Goal: Information Seeking & Learning: Learn about a topic

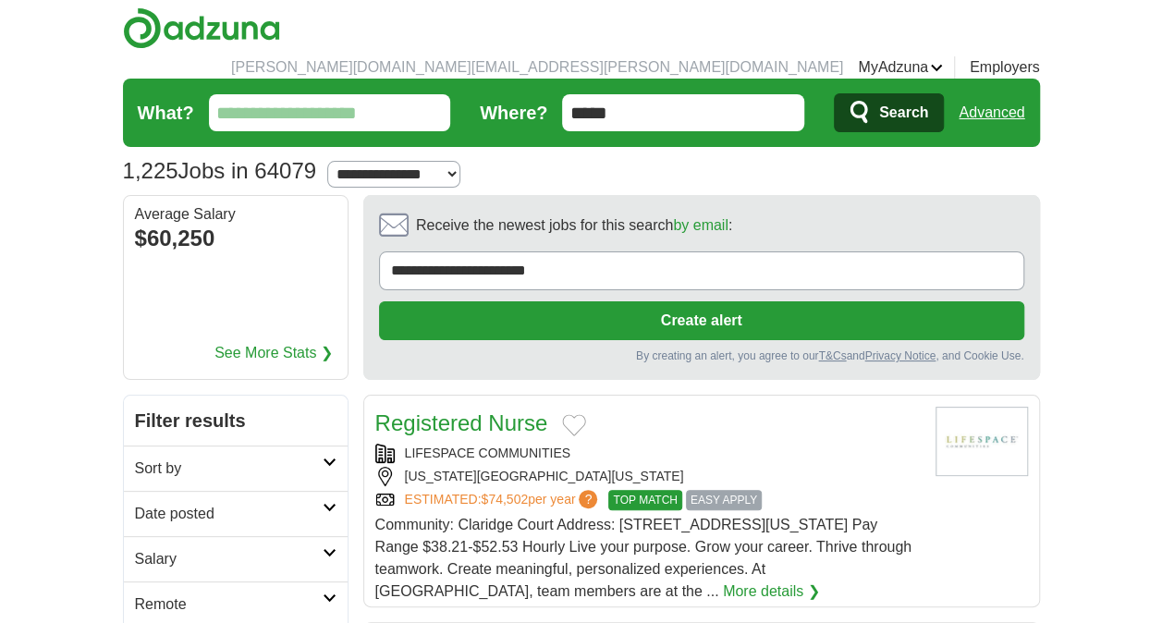
click at [449, 161] on select "**********" at bounding box center [393, 174] width 132 height 27
select select "**"
click at [336, 161] on select "**********" at bounding box center [393, 174] width 132 height 27
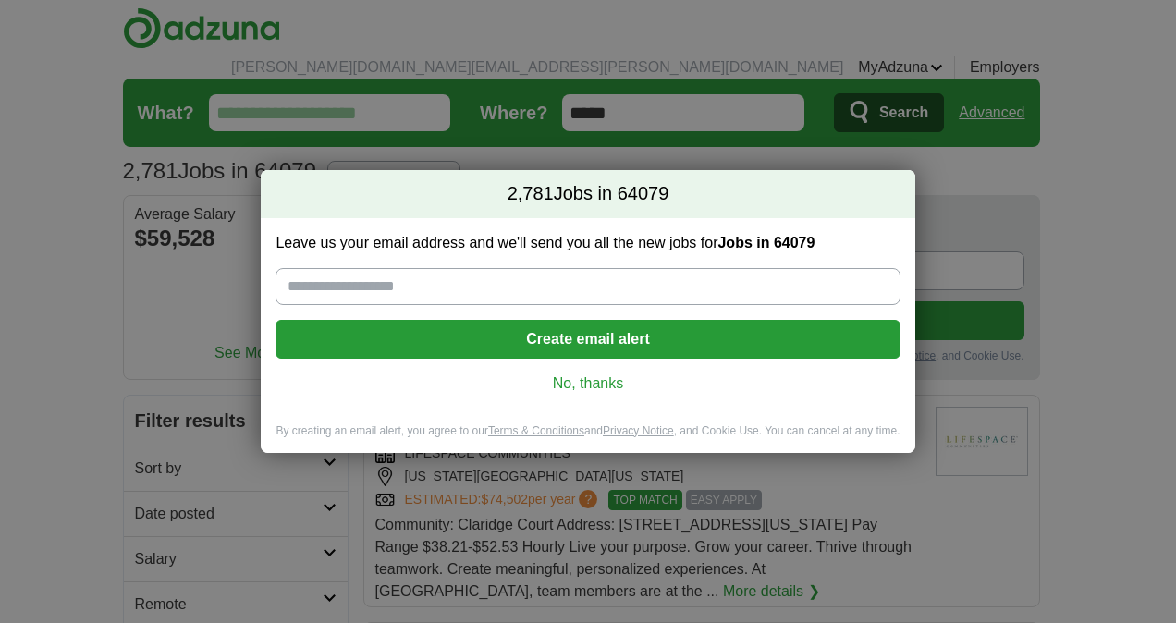
click at [607, 379] on link "No, thanks" at bounding box center [587, 384] width 594 height 20
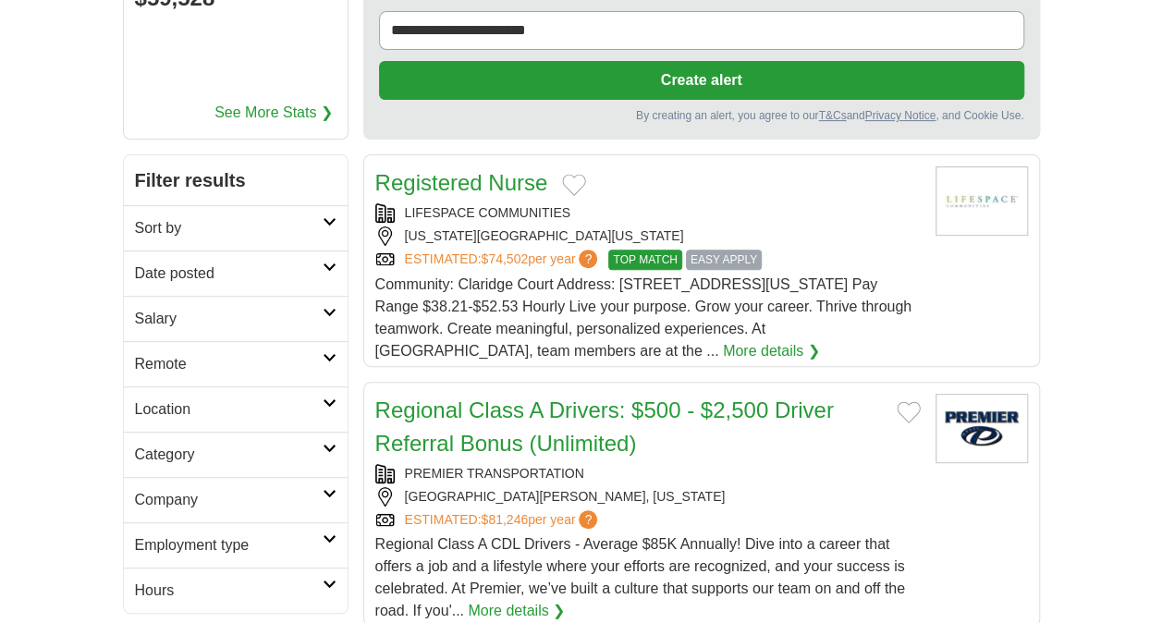
scroll to position [277, 0]
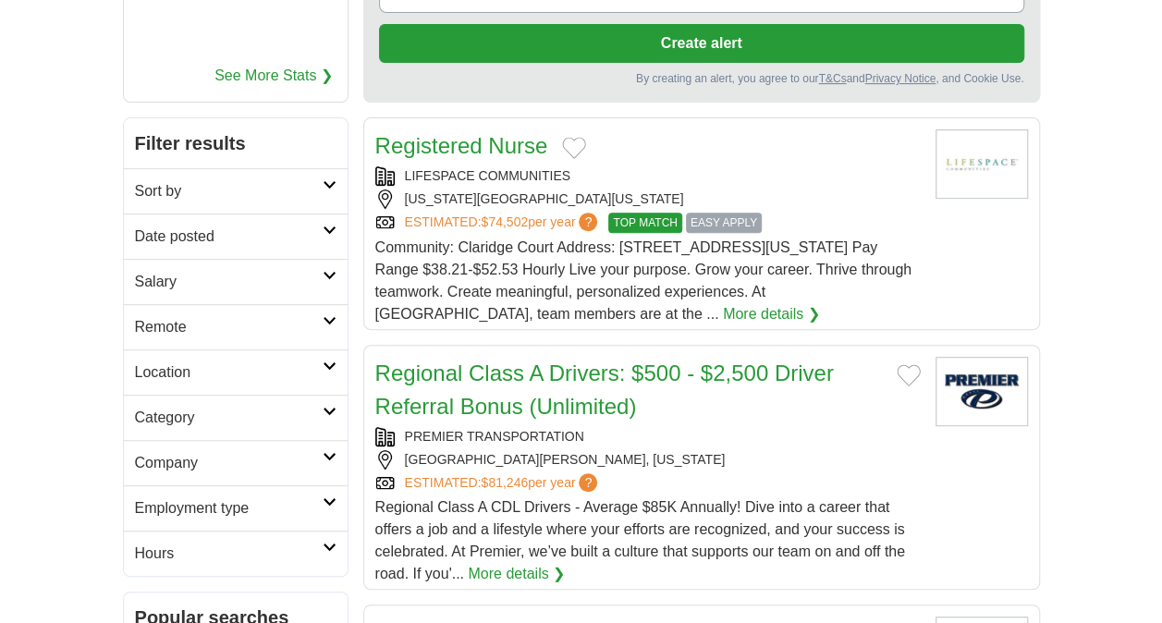
click at [244, 271] on h2 "Salary" at bounding box center [229, 282] width 188 height 22
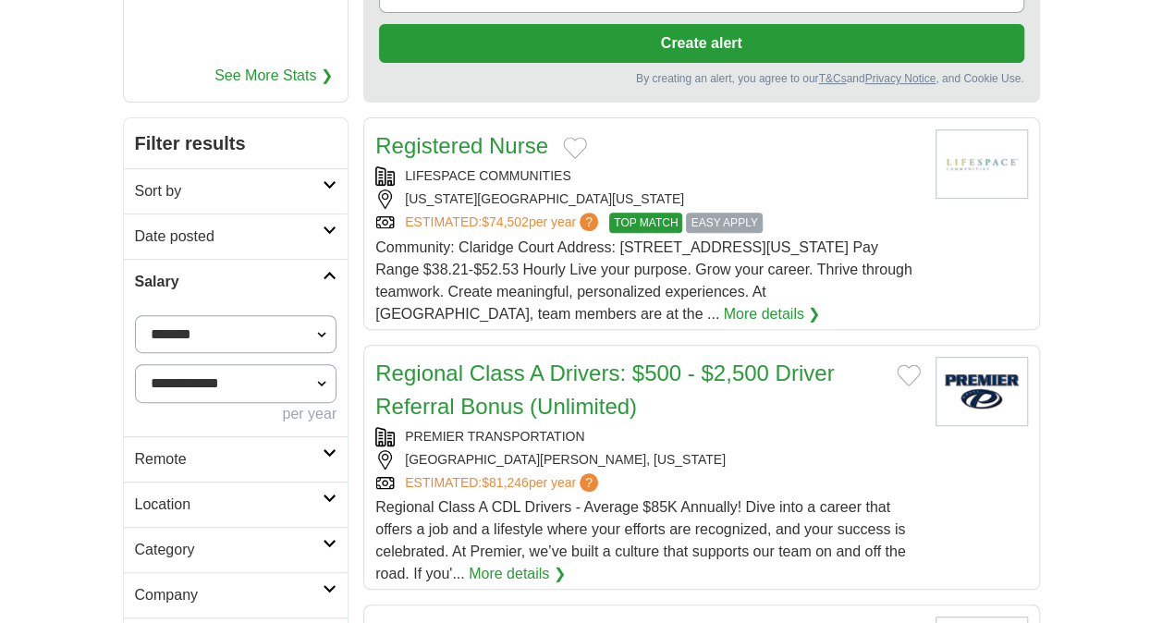
click at [242, 315] on select "**********" at bounding box center [236, 334] width 202 height 38
select select "*****"
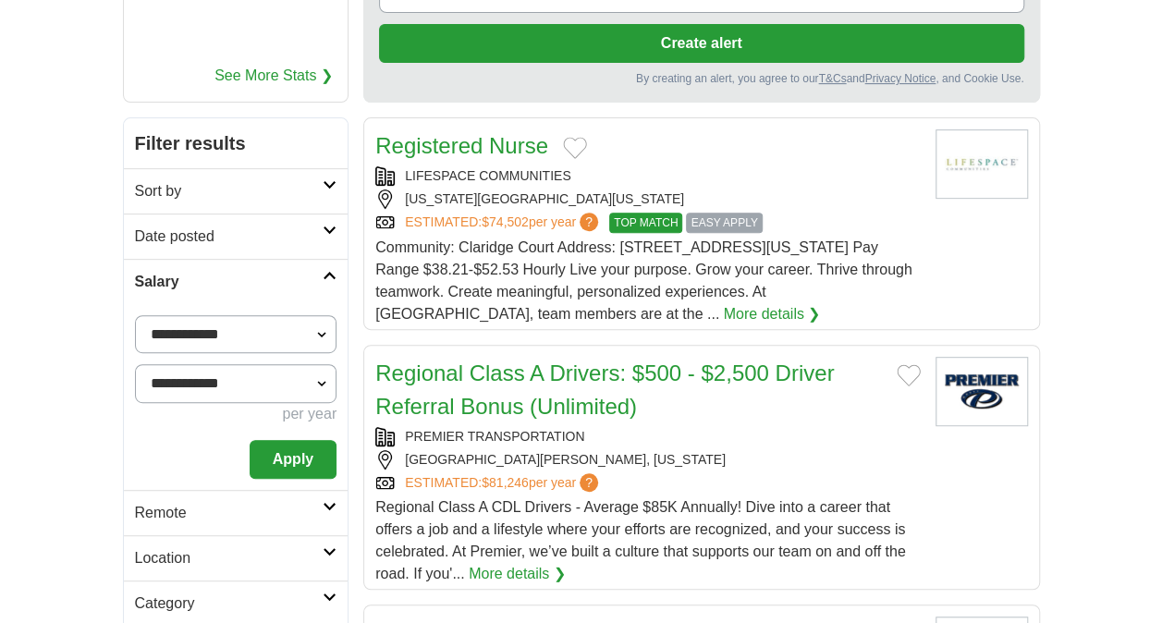
click at [275, 368] on select "**********" at bounding box center [236, 383] width 202 height 38
click at [135, 364] on select "**********" at bounding box center [236, 383] width 202 height 38
click at [268, 180] on h2 "Sort by" at bounding box center [229, 191] width 189 height 22
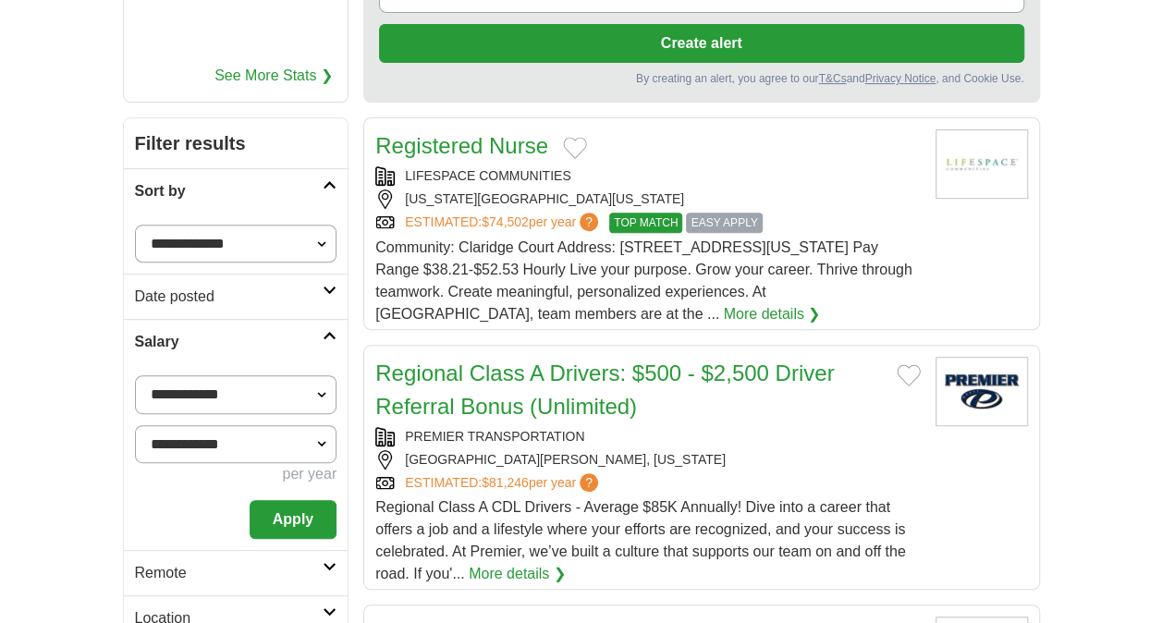
click at [268, 180] on h2 "Sort by" at bounding box center [229, 191] width 189 height 22
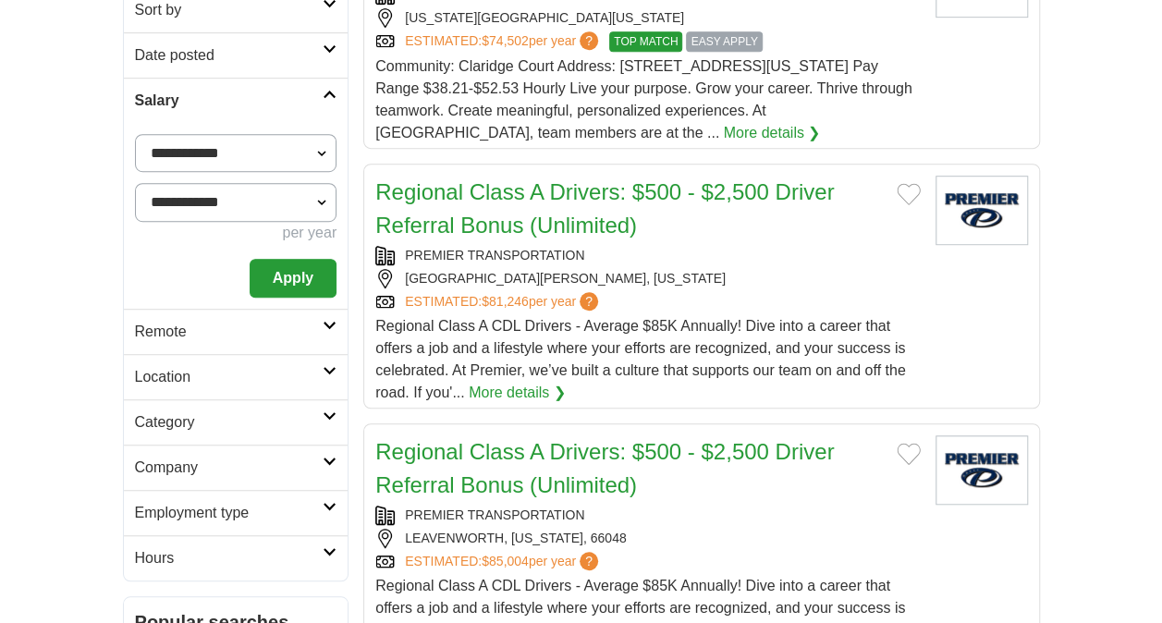
scroll to position [462, 0]
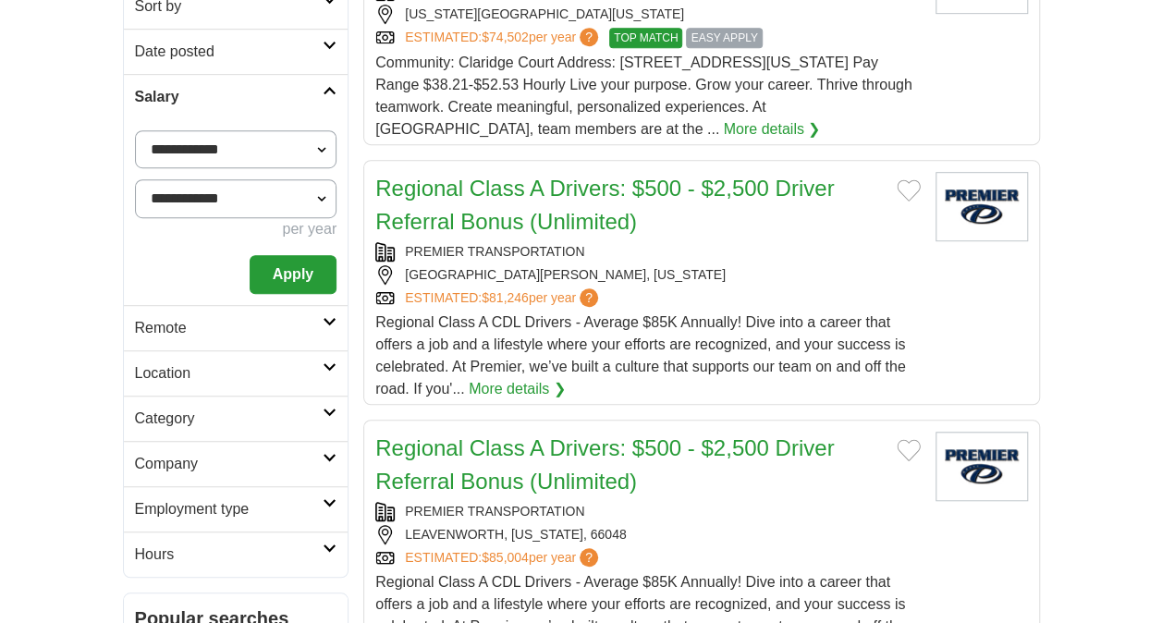
click at [278, 317] on h2 "Remote" at bounding box center [229, 328] width 189 height 22
click at [278, 362] on h2 "Location" at bounding box center [229, 373] width 189 height 22
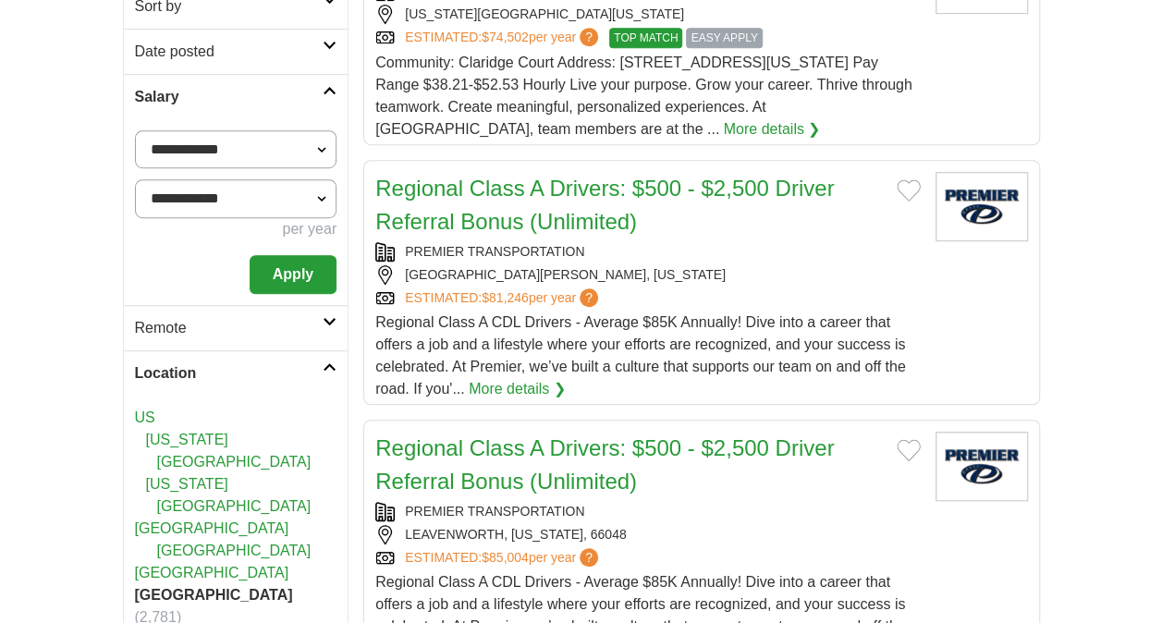
click at [278, 362] on h2 "Location" at bounding box center [229, 373] width 189 height 22
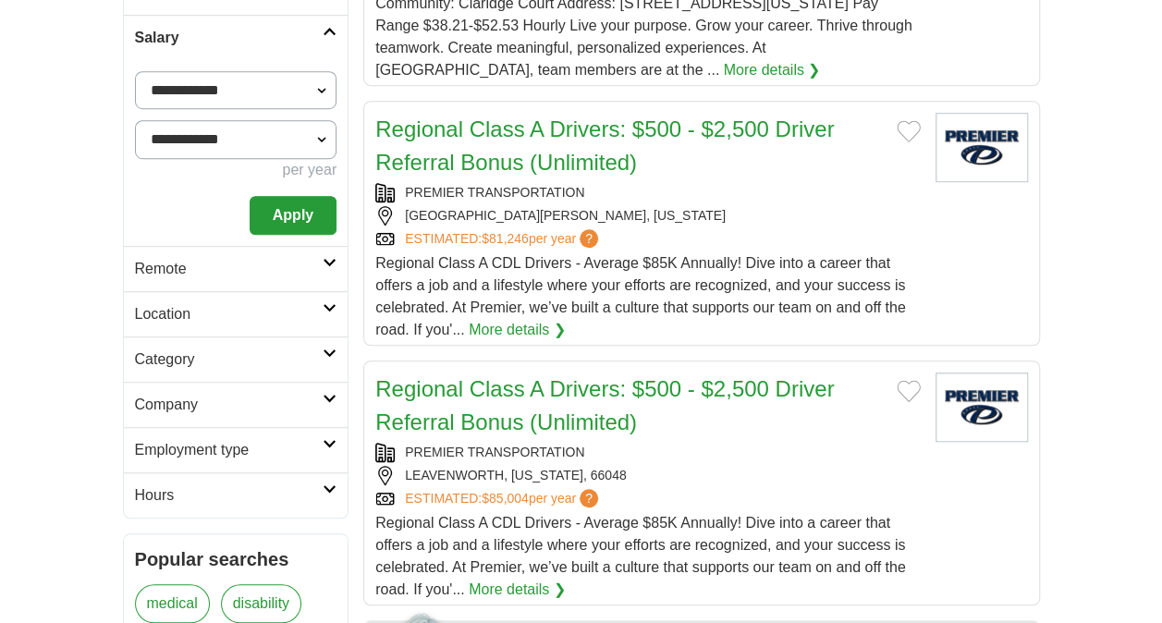
scroll to position [555, 0]
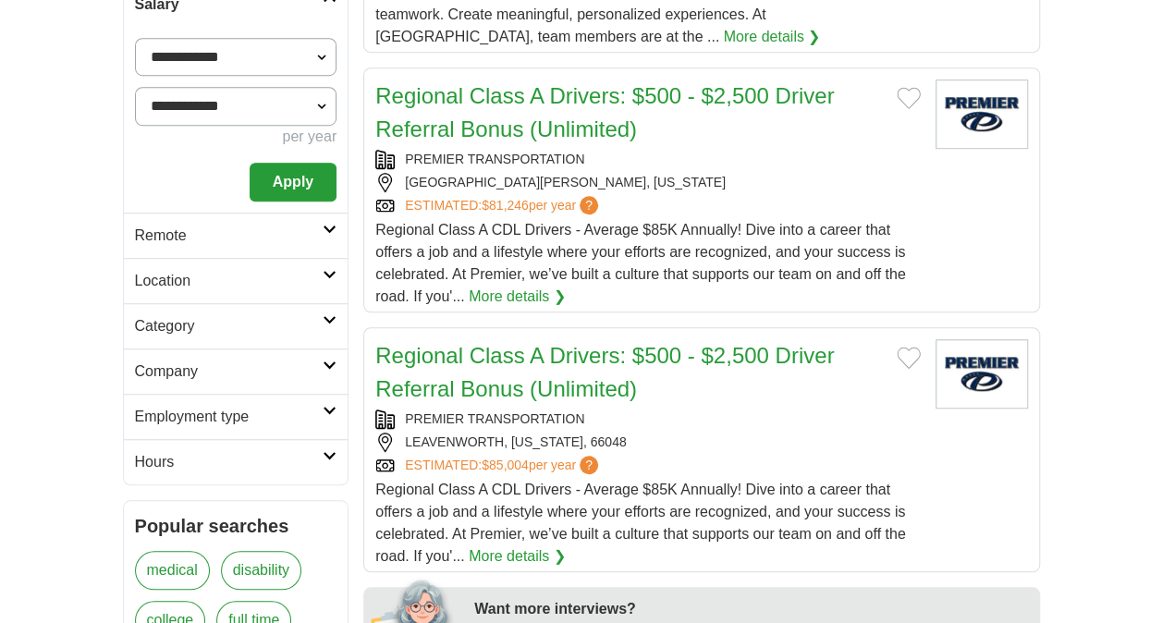
click at [271, 315] on h2 "Category" at bounding box center [229, 326] width 189 height 22
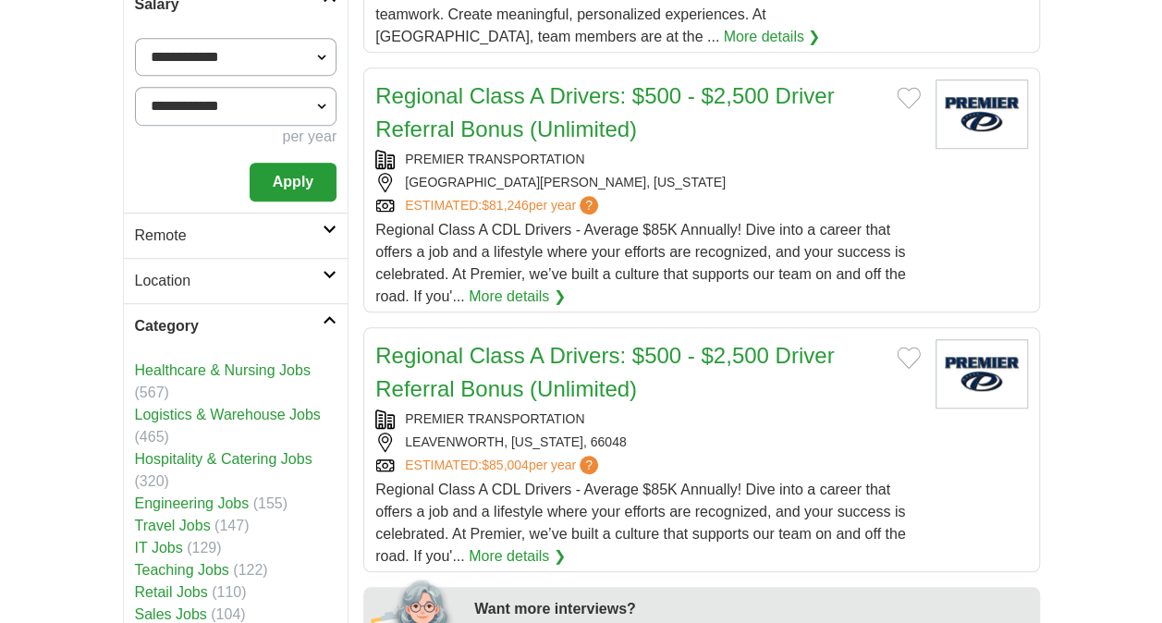
click at [271, 315] on h2 "Category" at bounding box center [229, 326] width 189 height 22
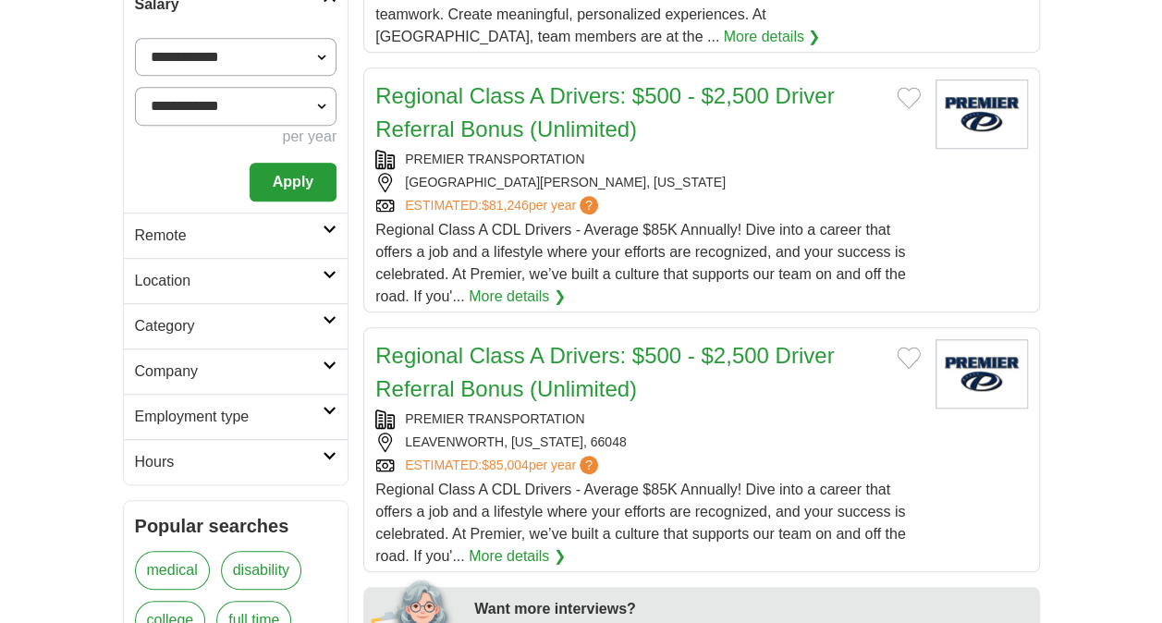
click at [266, 361] on h2 "Company" at bounding box center [229, 372] width 189 height 22
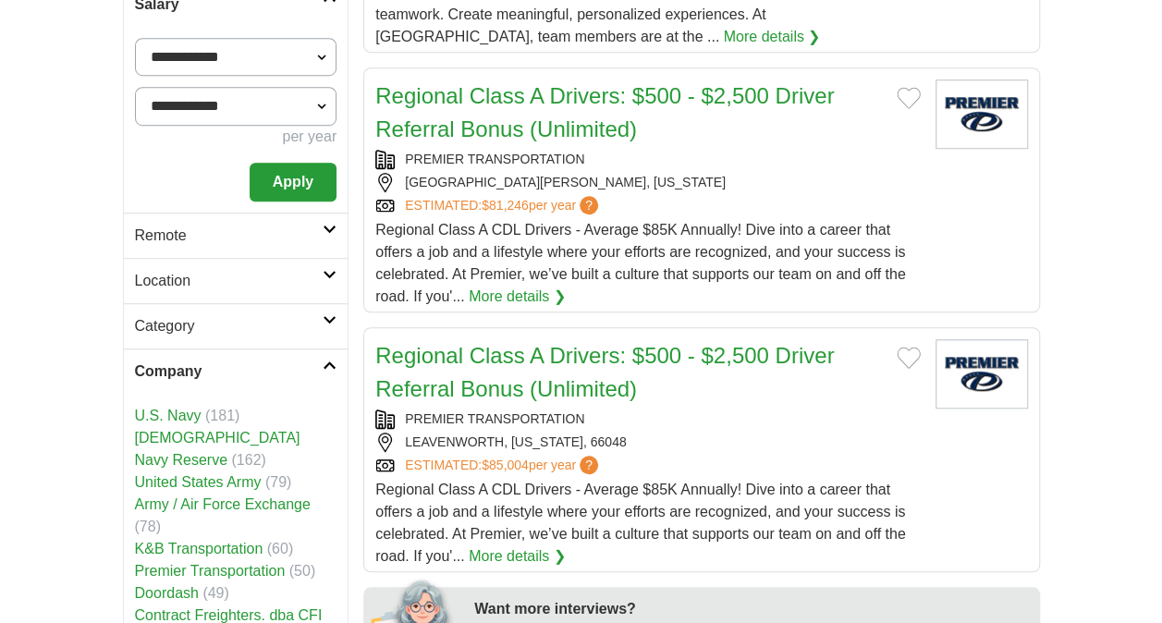
click at [266, 361] on h2 "Company" at bounding box center [229, 372] width 189 height 22
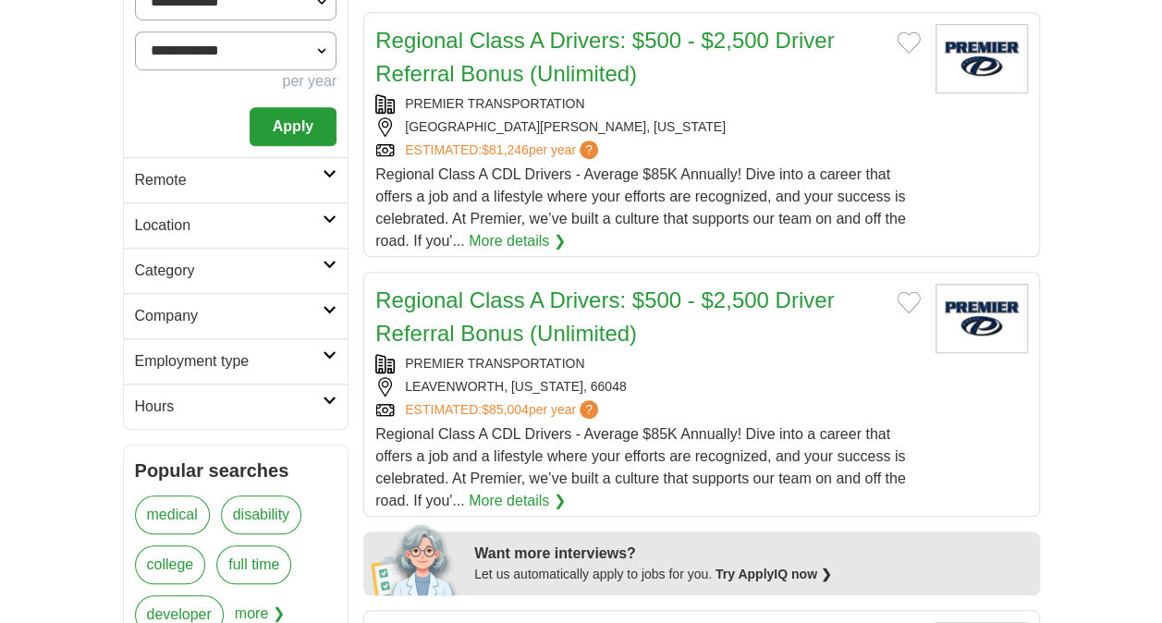
scroll to position [647, 0]
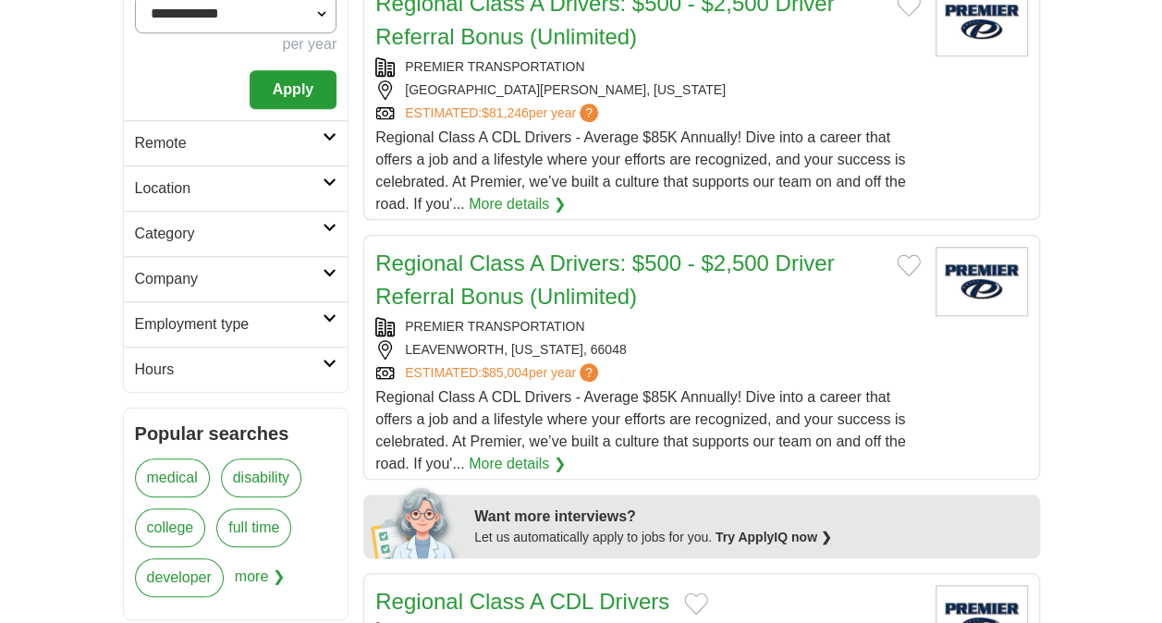
click at [266, 313] on h2 "Employment type" at bounding box center [229, 324] width 189 height 22
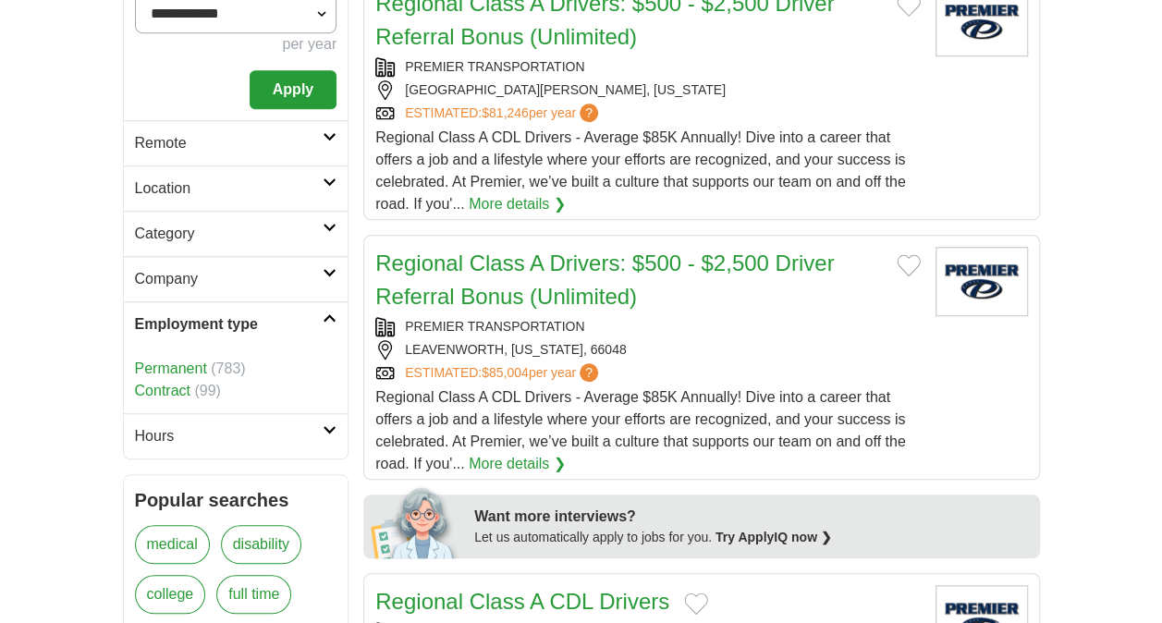
click at [194, 361] on link "Permanent" at bounding box center [171, 369] width 72 height 16
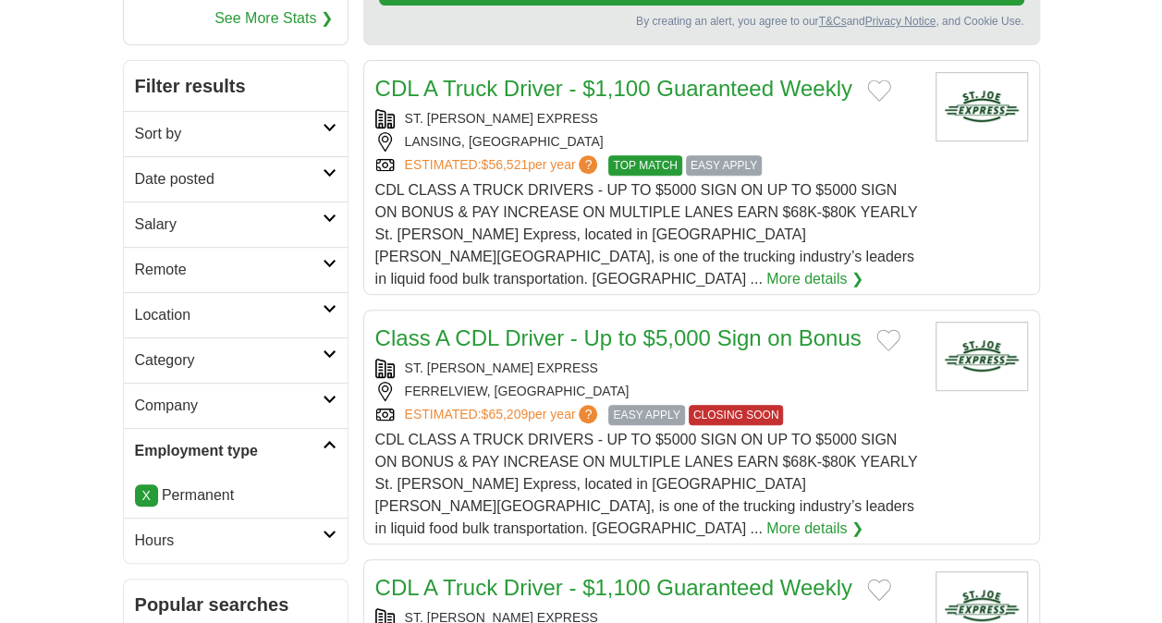
scroll to position [370, 0]
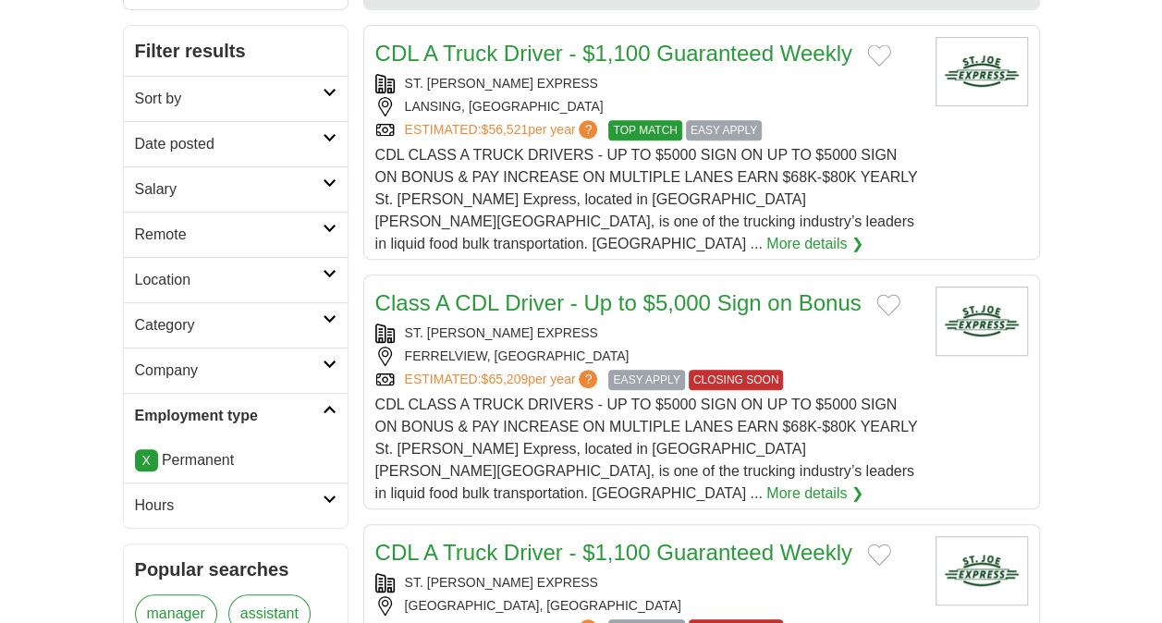
click at [242, 495] on h2 "Hours" at bounding box center [229, 506] width 188 height 22
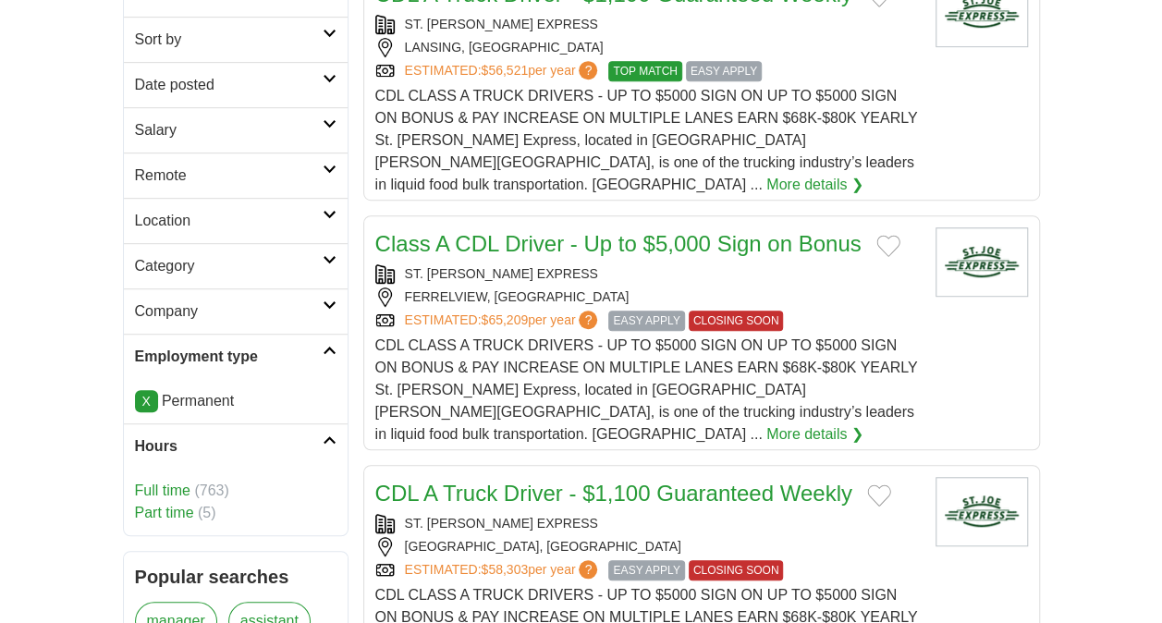
scroll to position [462, 0]
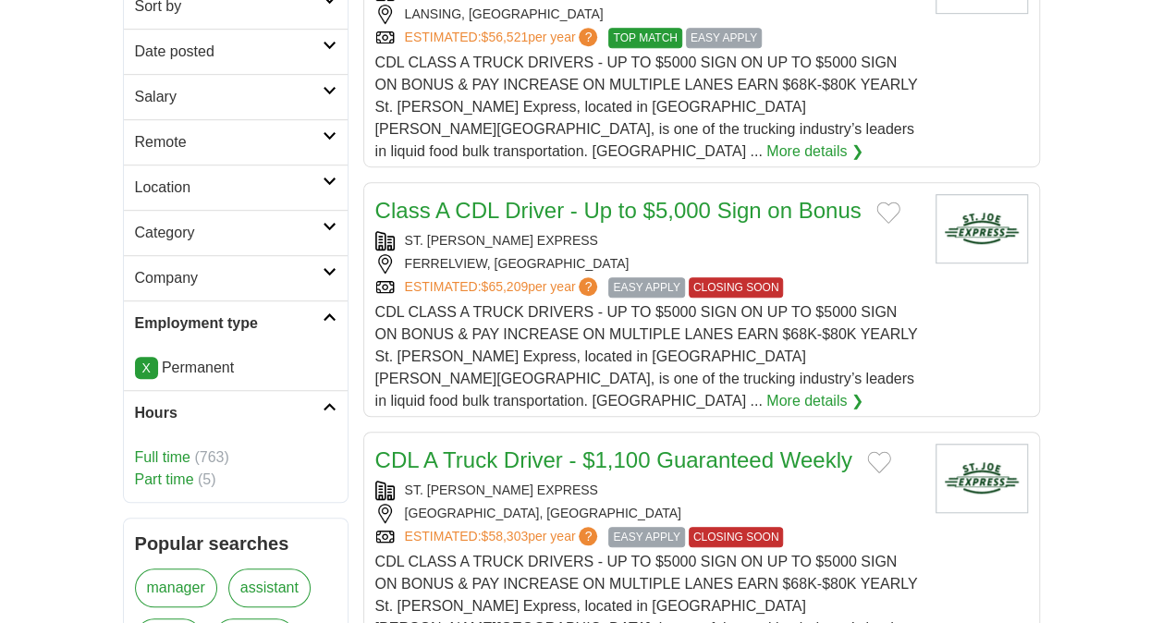
click at [171, 449] on link "Full time" at bounding box center [162, 457] width 55 height 16
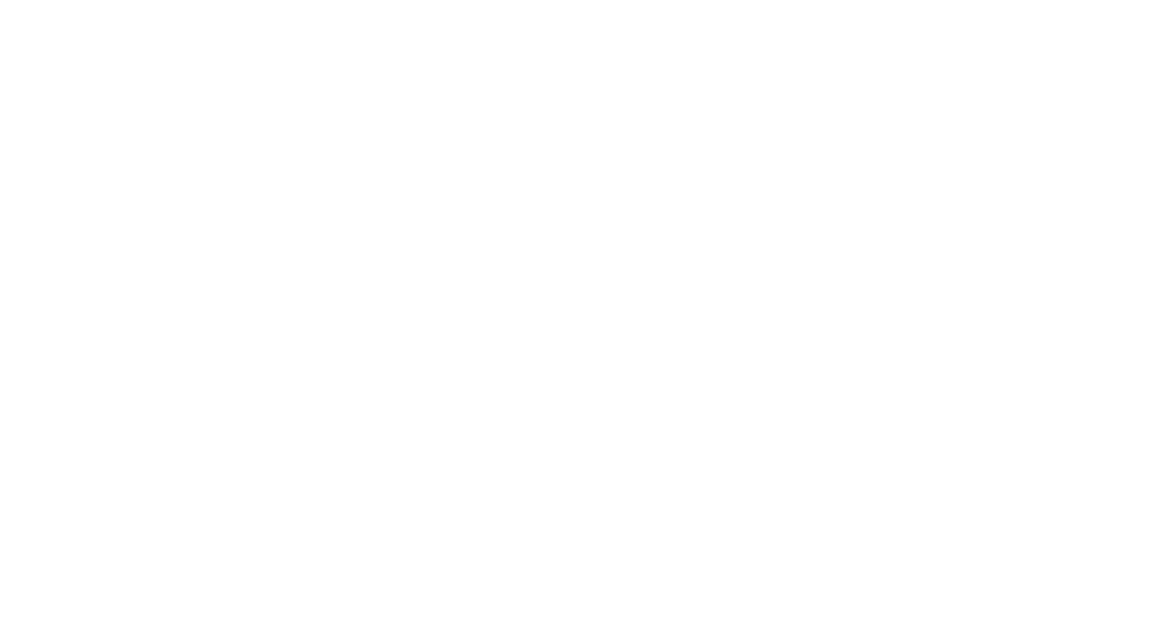
scroll to position [3883, 0]
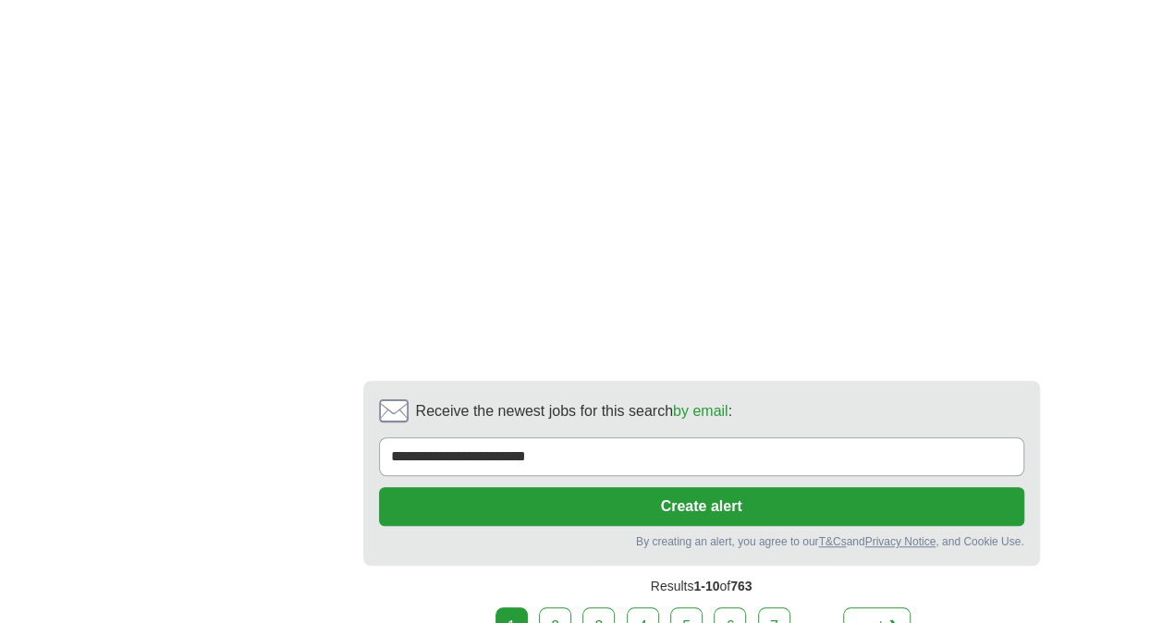
click at [872, 607] on link "next ❯" at bounding box center [877, 626] width 68 height 39
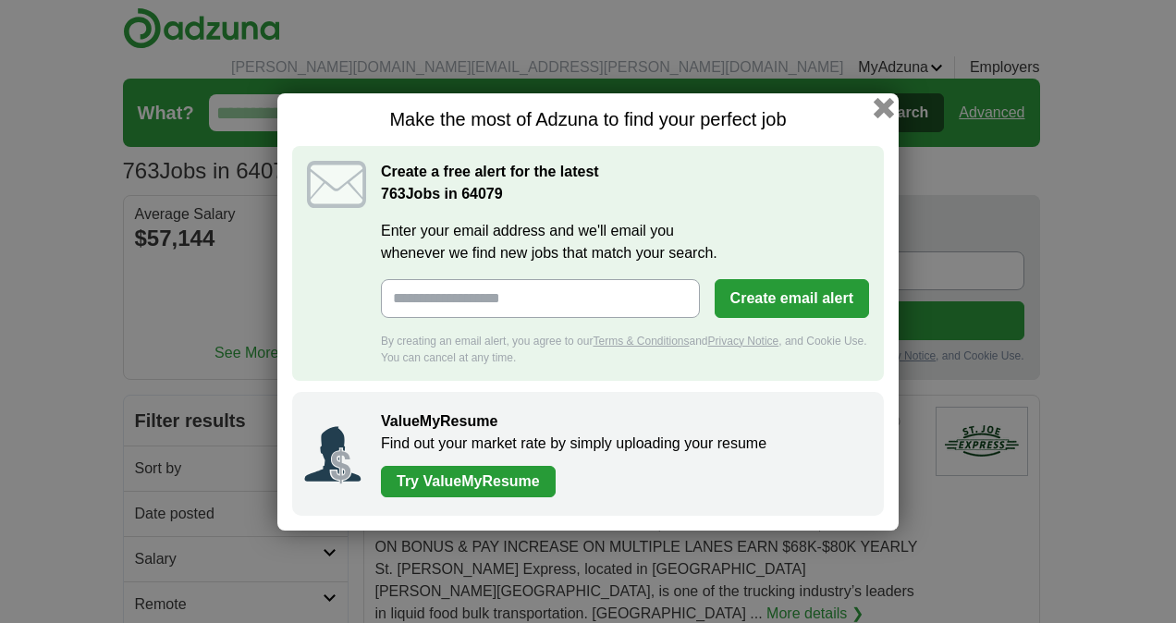
click at [890, 104] on button "button" at bounding box center [884, 107] width 20 height 20
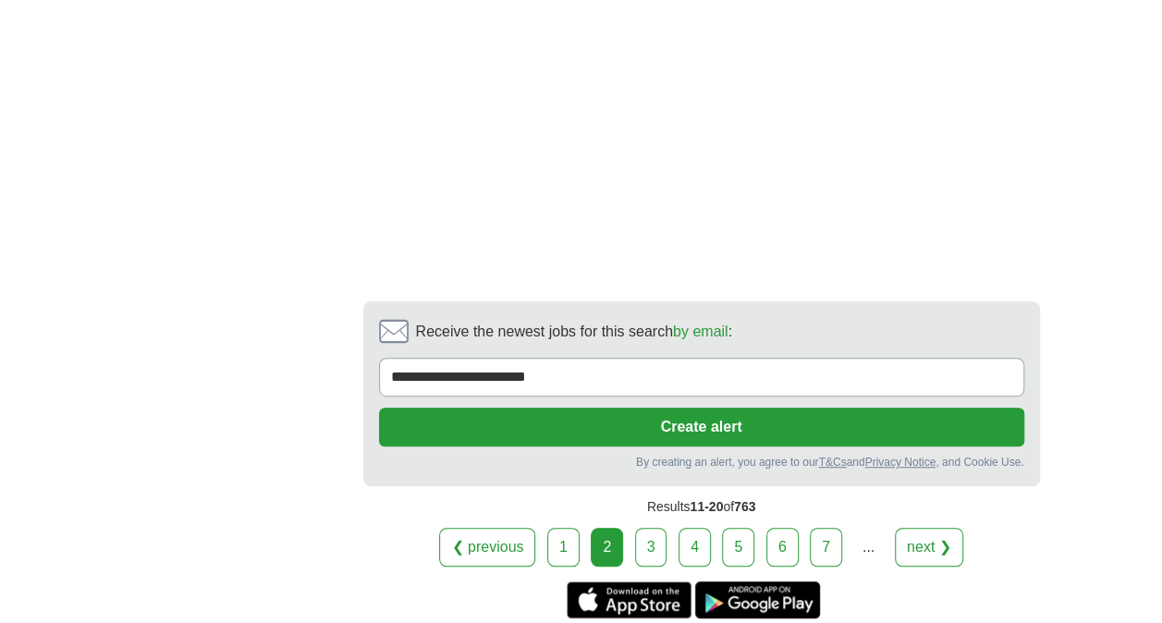
scroll to position [3791, 0]
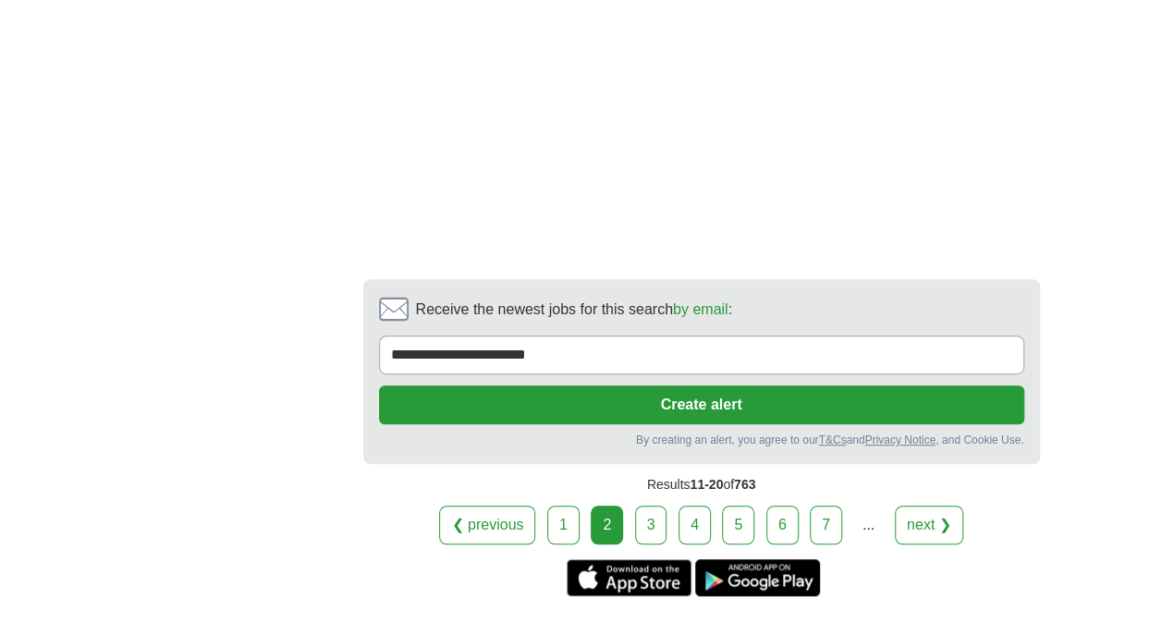
click at [927, 506] on link "next ❯" at bounding box center [929, 525] width 68 height 39
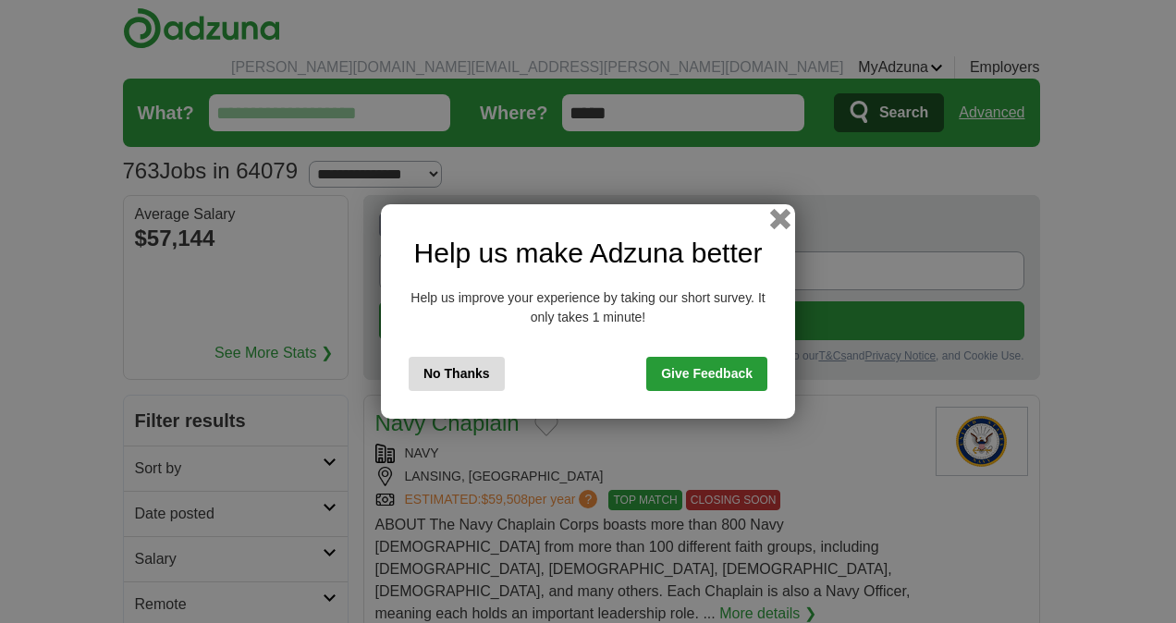
click at [780, 224] on button "button" at bounding box center [780, 219] width 20 height 20
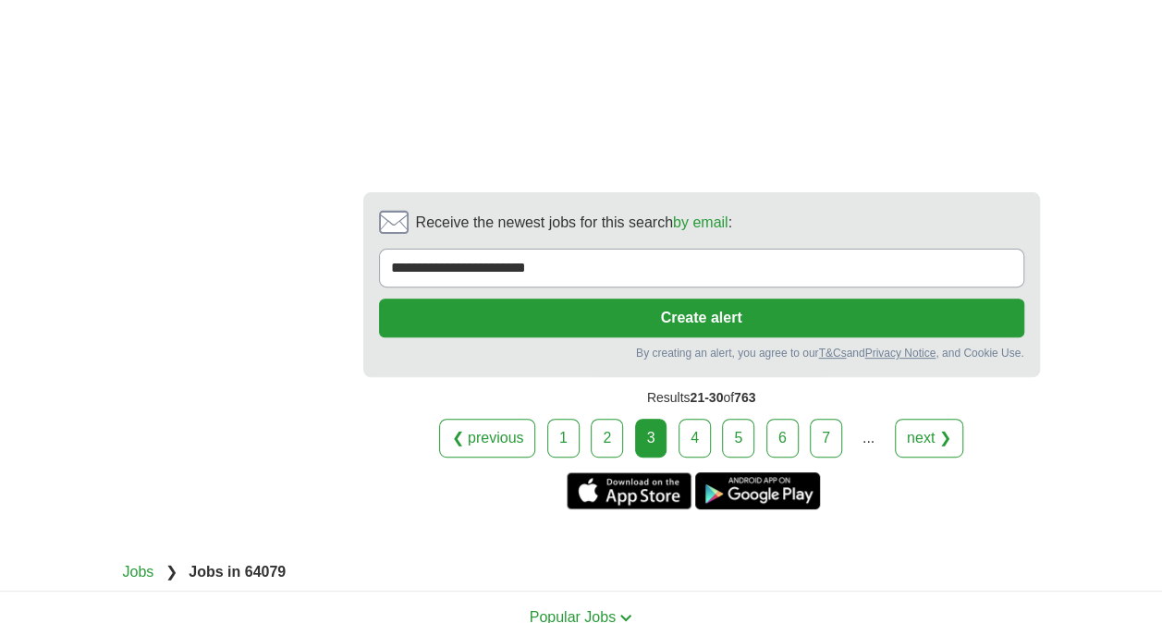
scroll to position [3698, 0]
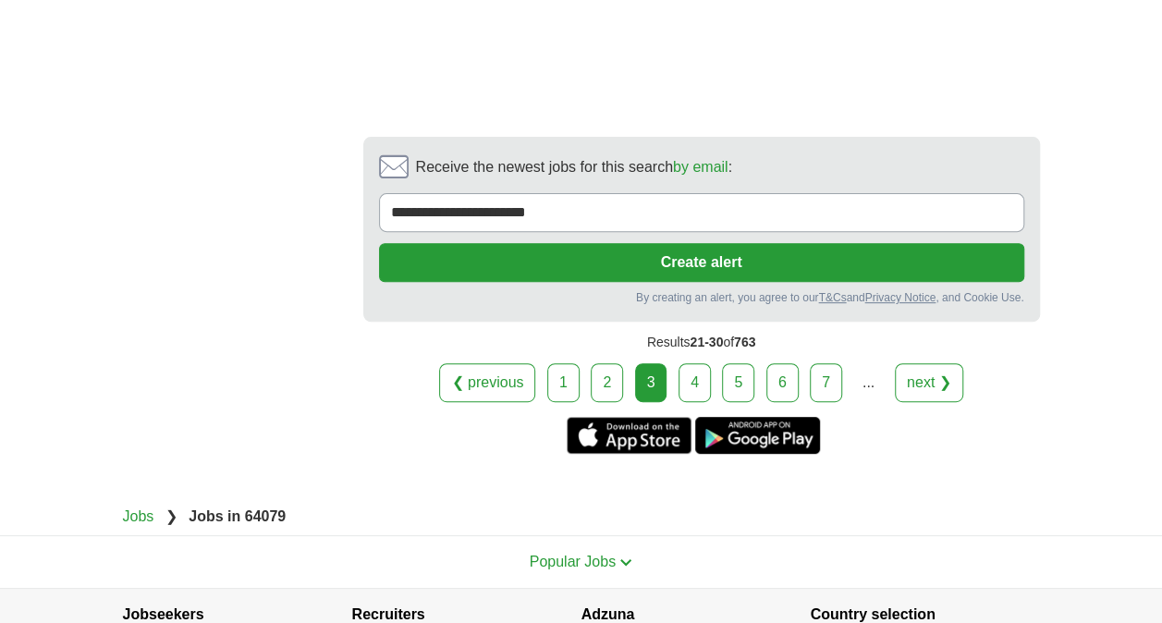
click at [943, 363] on link "next ❯" at bounding box center [929, 382] width 68 height 39
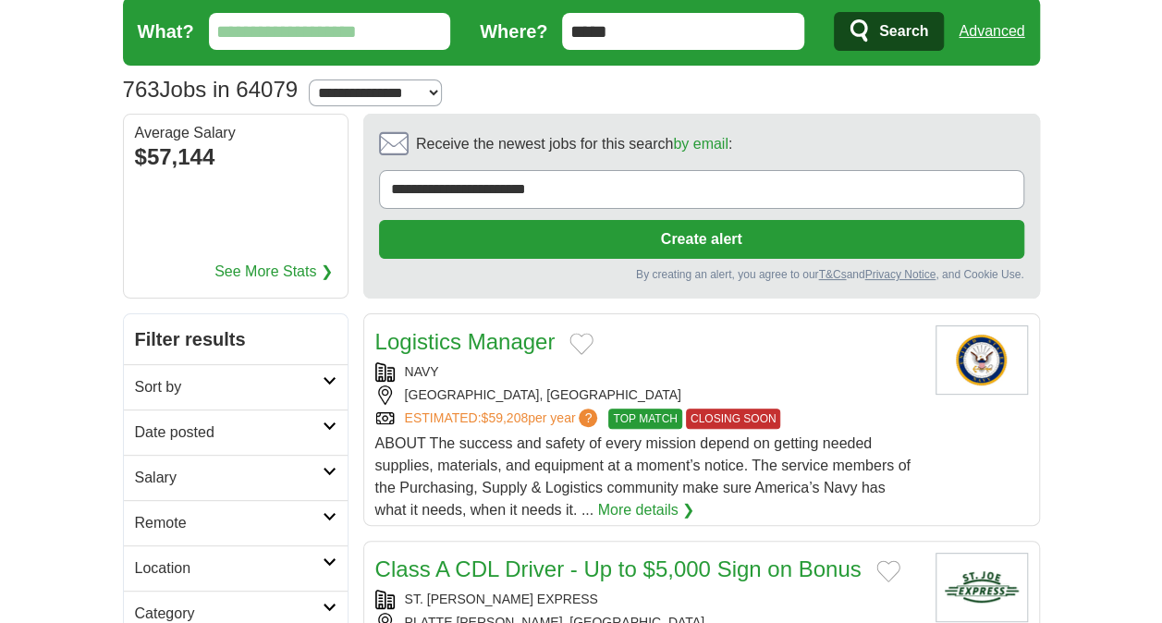
scroll to position [185, 0]
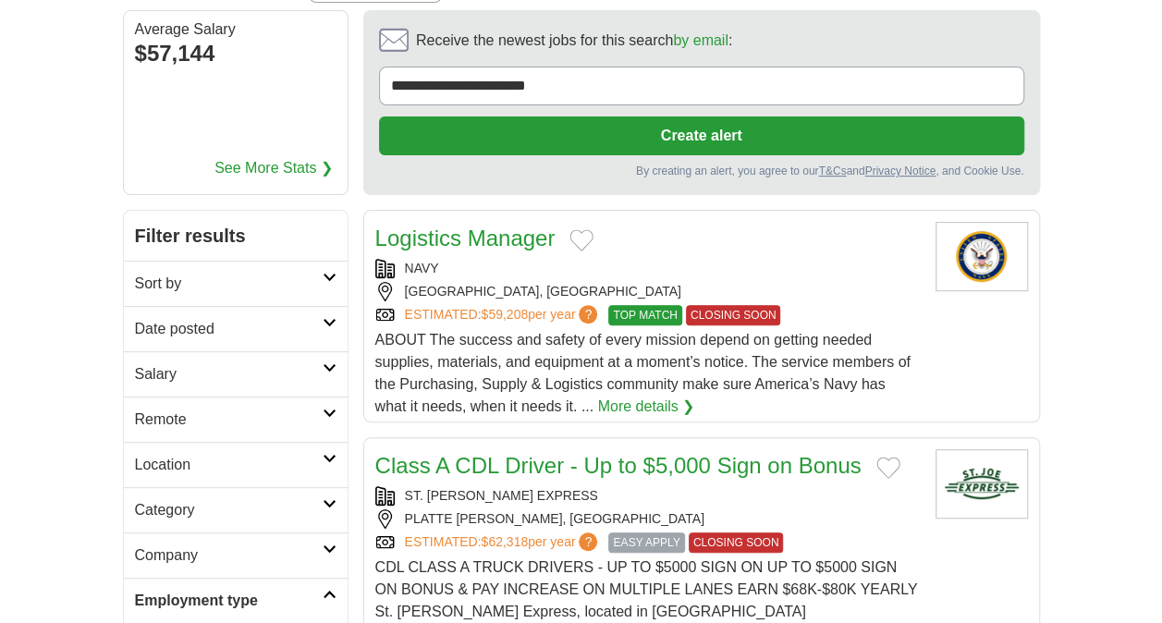
click at [624, 396] on link "More details ❯" at bounding box center [646, 407] width 97 height 22
